Goal: Information Seeking & Learning: Learn about a topic

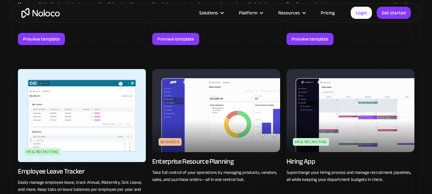
scroll to position [767, 0]
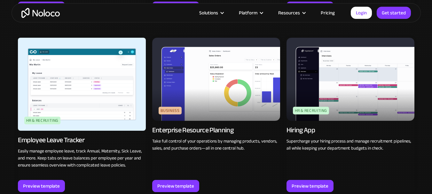
click at [226, 89] on img at bounding box center [216, 79] width 128 height 83
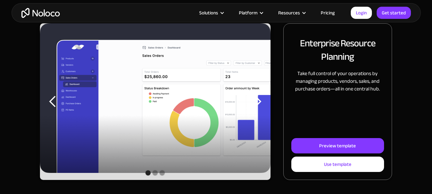
scroll to position [128, 0]
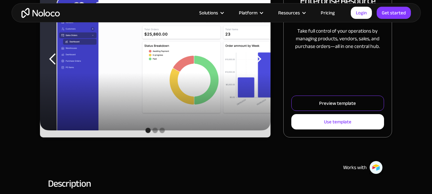
click at [320, 97] on link "Preview template" at bounding box center [337, 103] width 93 height 15
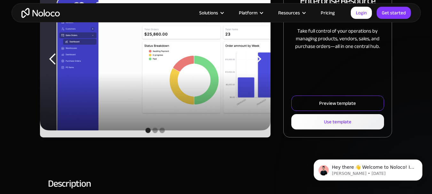
scroll to position [0, 0]
